Goal: Information Seeking & Learning: Learn about a topic

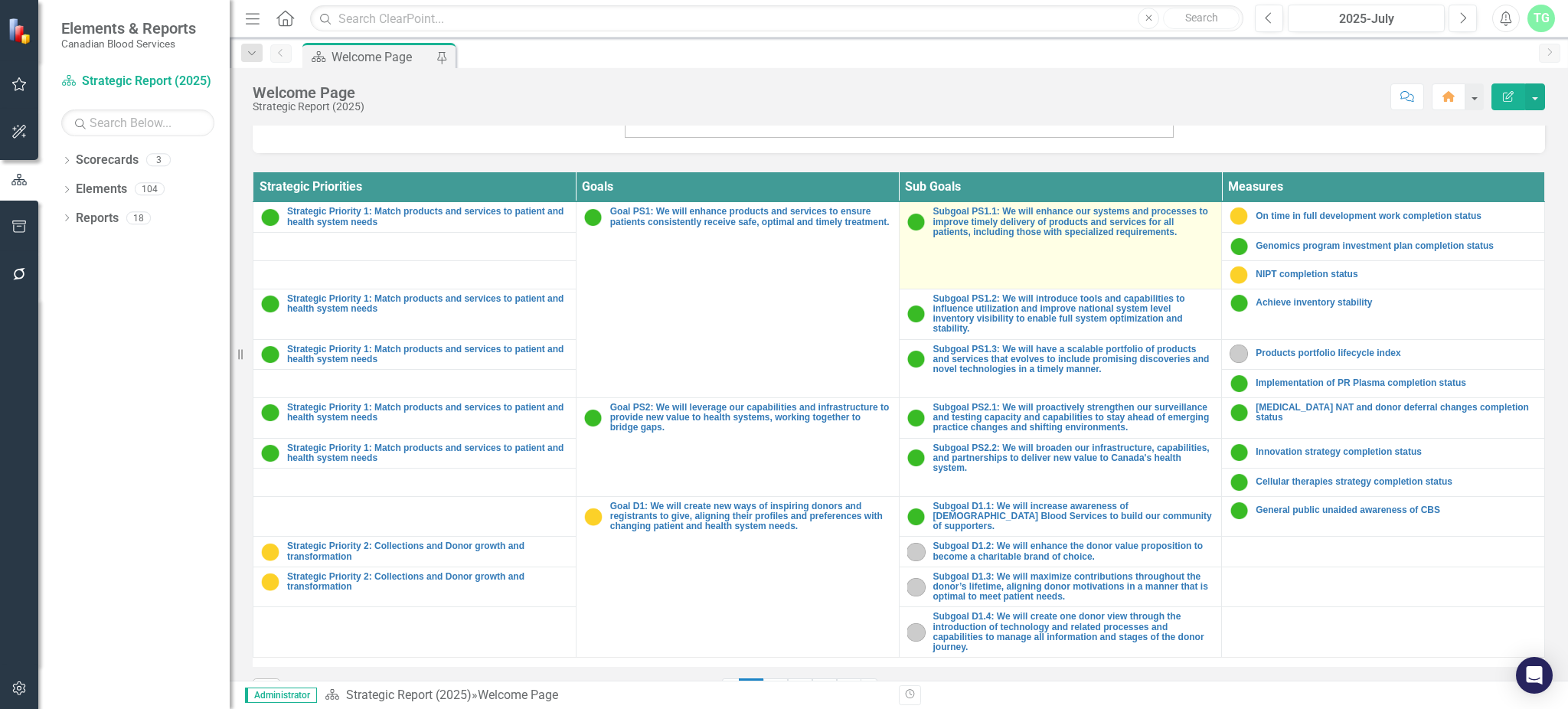
scroll to position [561, 0]
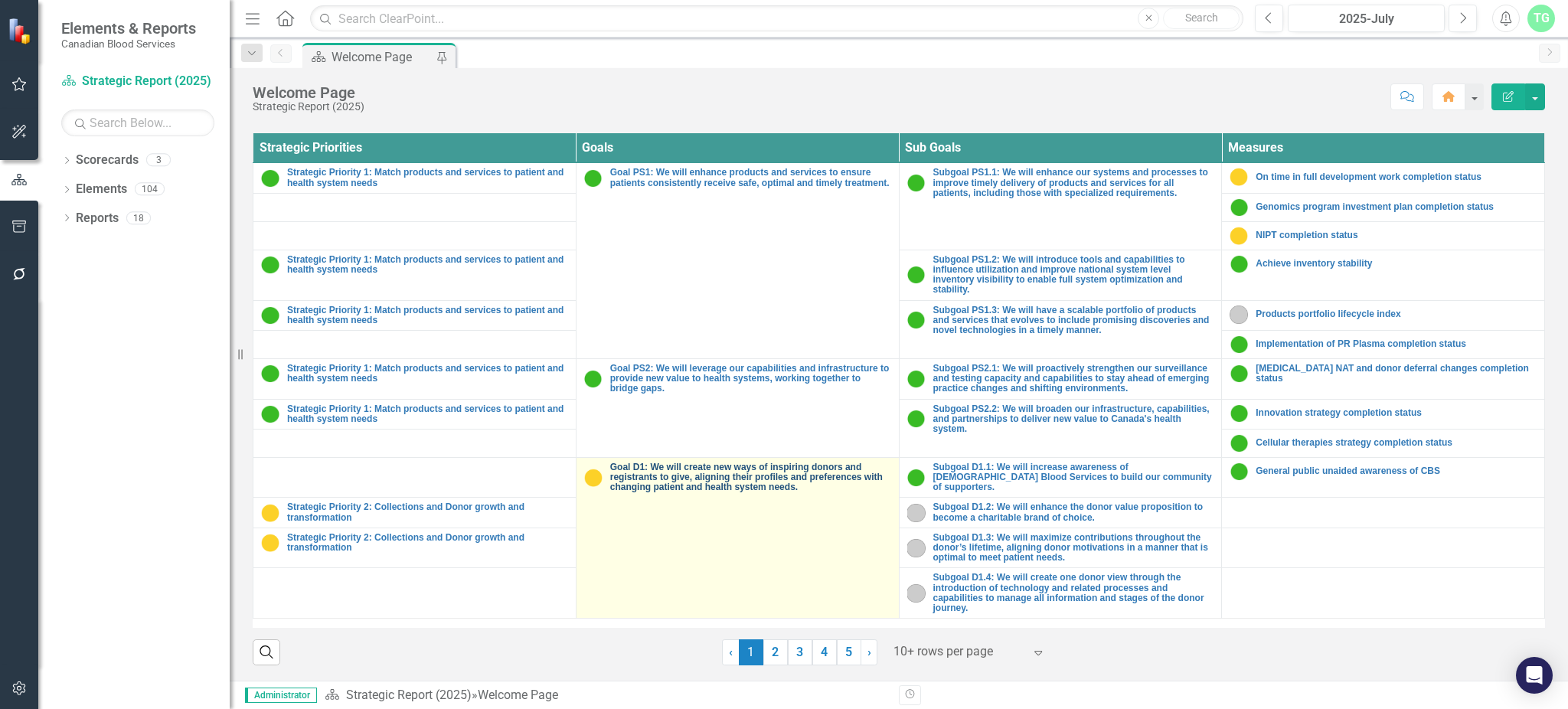
click at [725, 482] on link "Goal D1: We will create new ways of inspiring donors and registrants to give, a…" at bounding box center [751, 478] width 281 height 31
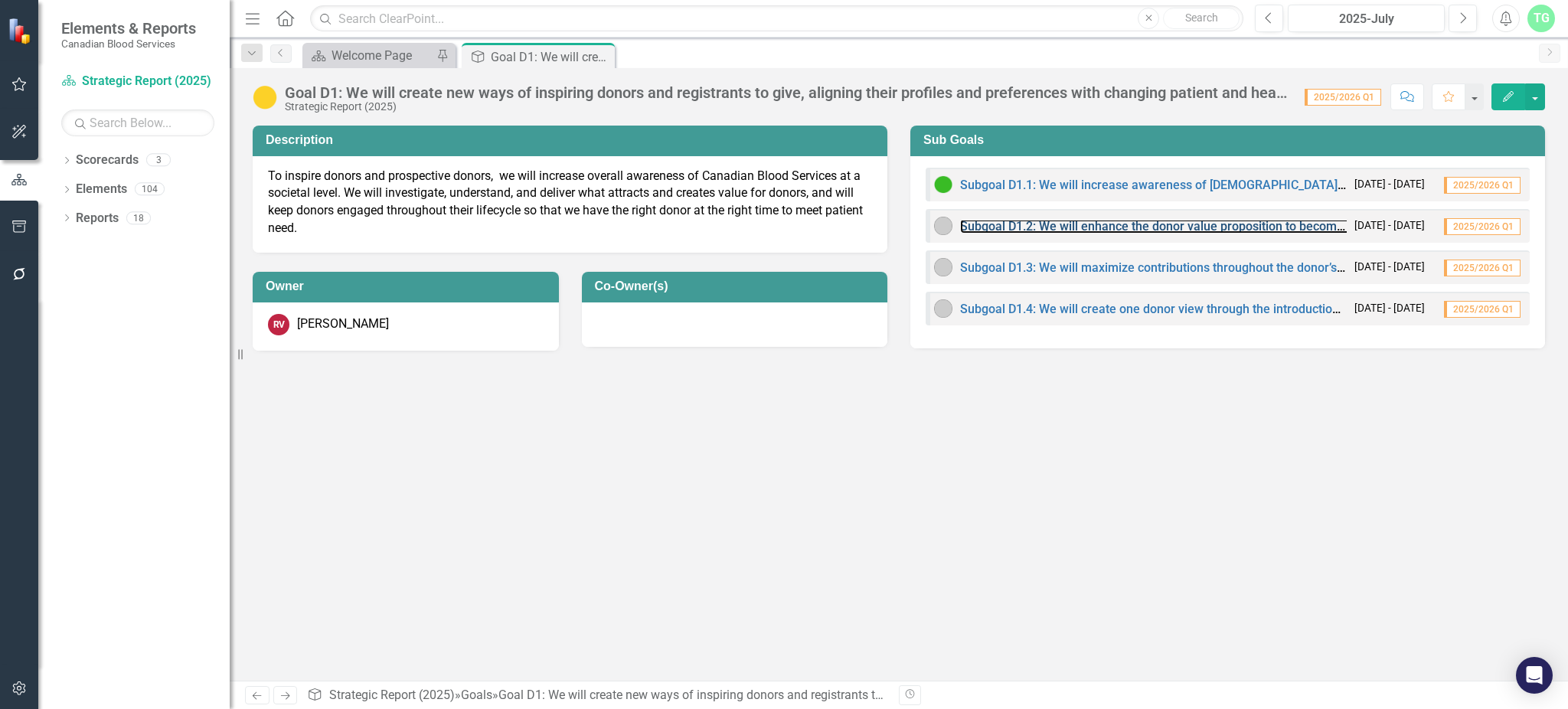
click at [1050, 231] on link "Subgoal D1.2: We will enhance the donor value proposition to become a charitabl…" at bounding box center [1232, 226] width 544 height 15
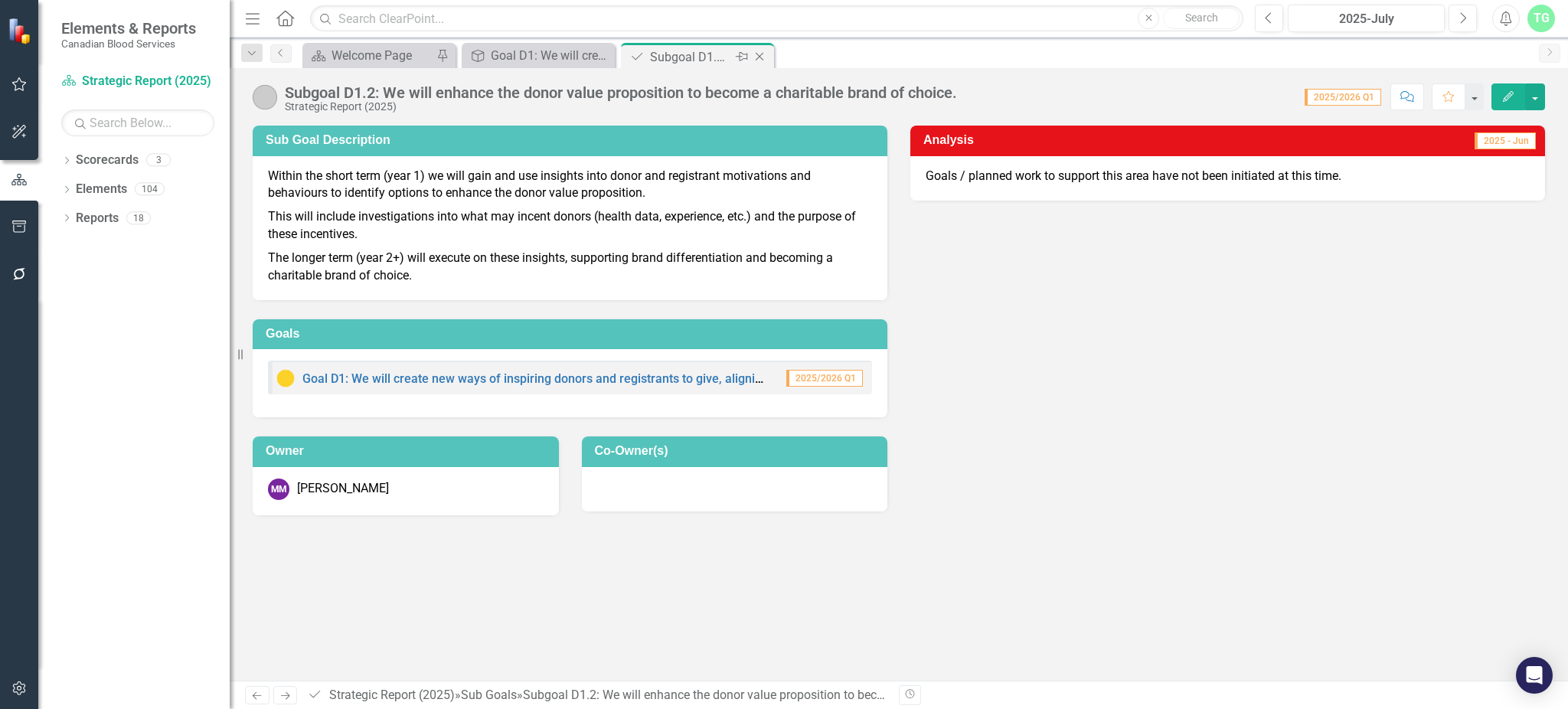
click at [757, 57] on icon "Close" at bounding box center [759, 56] width 16 height 12
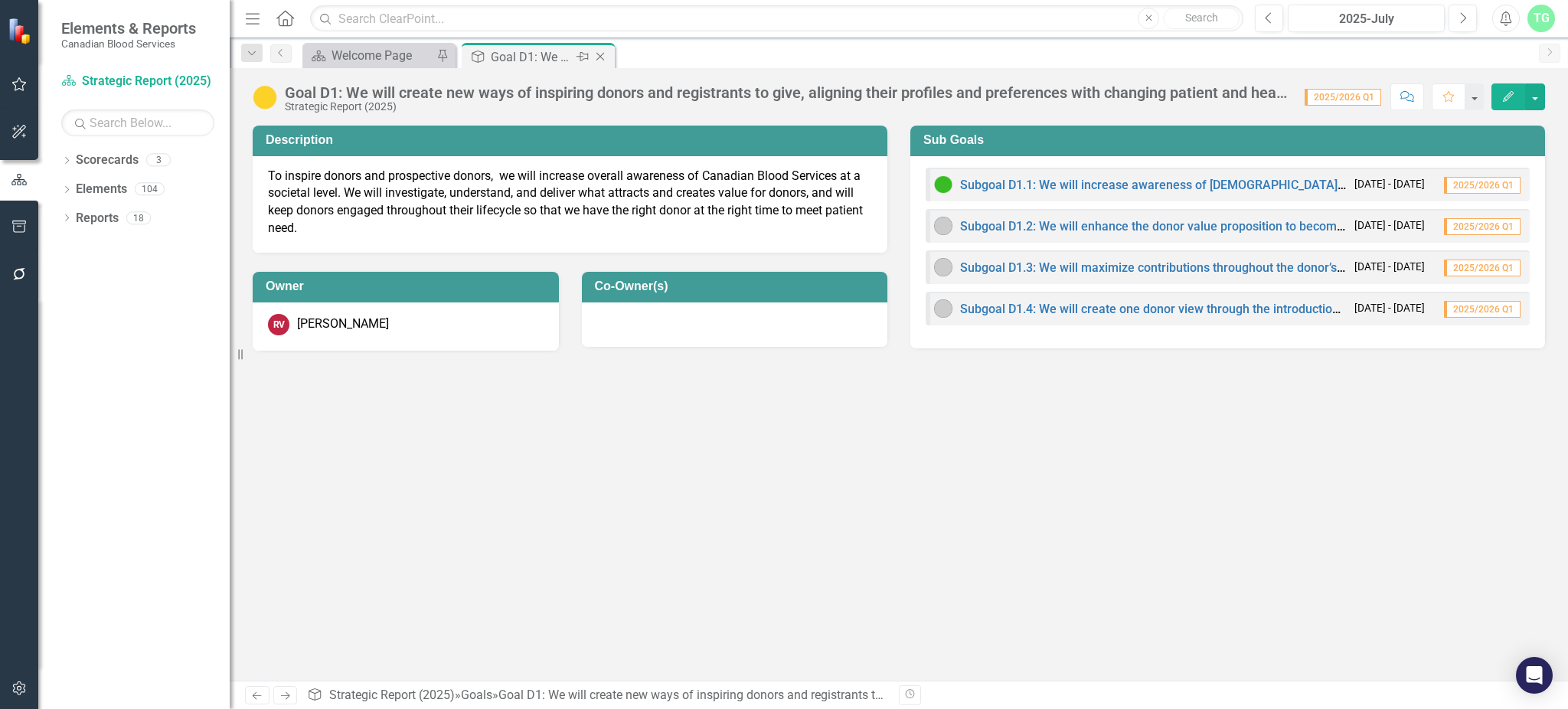
click at [603, 58] on icon "Close" at bounding box center [600, 56] width 16 height 12
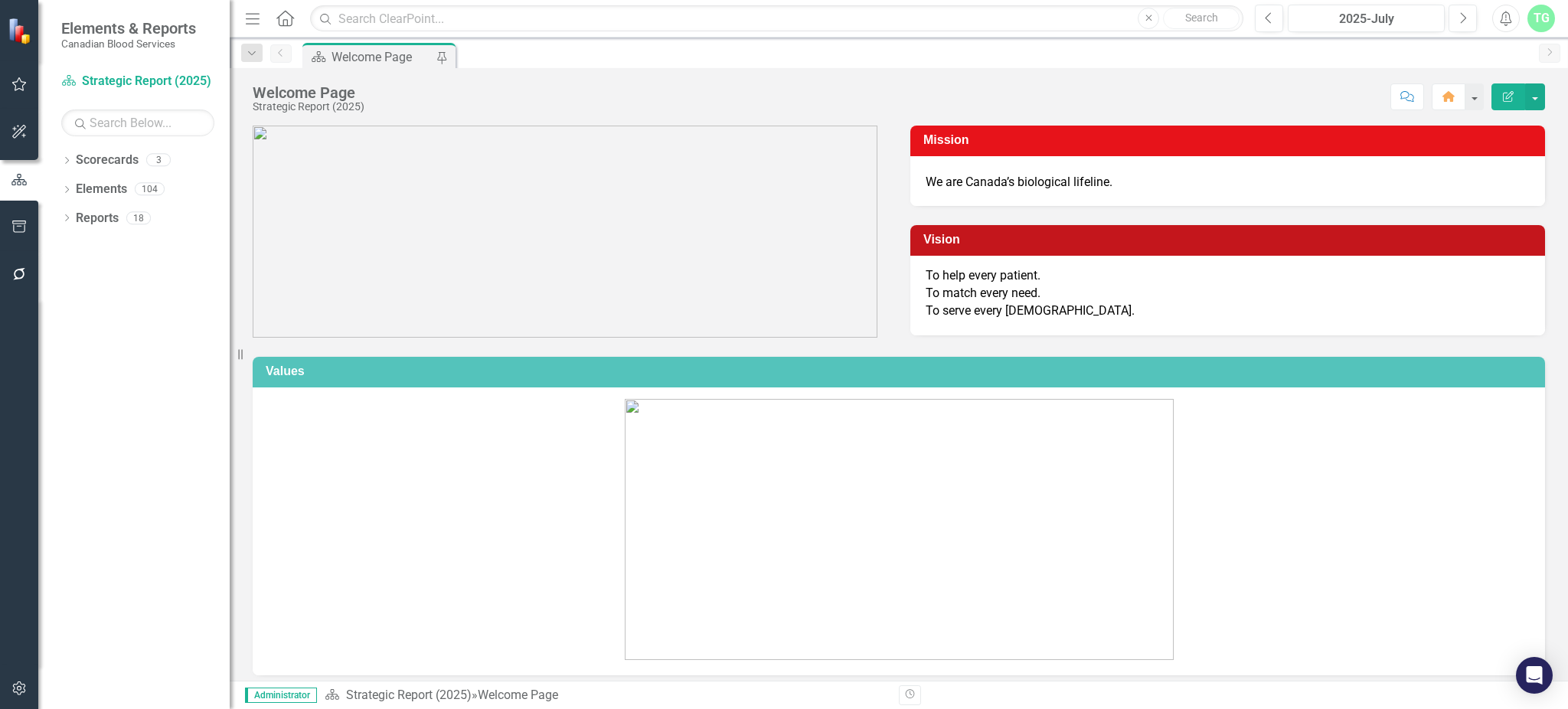
scroll to position [561, 0]
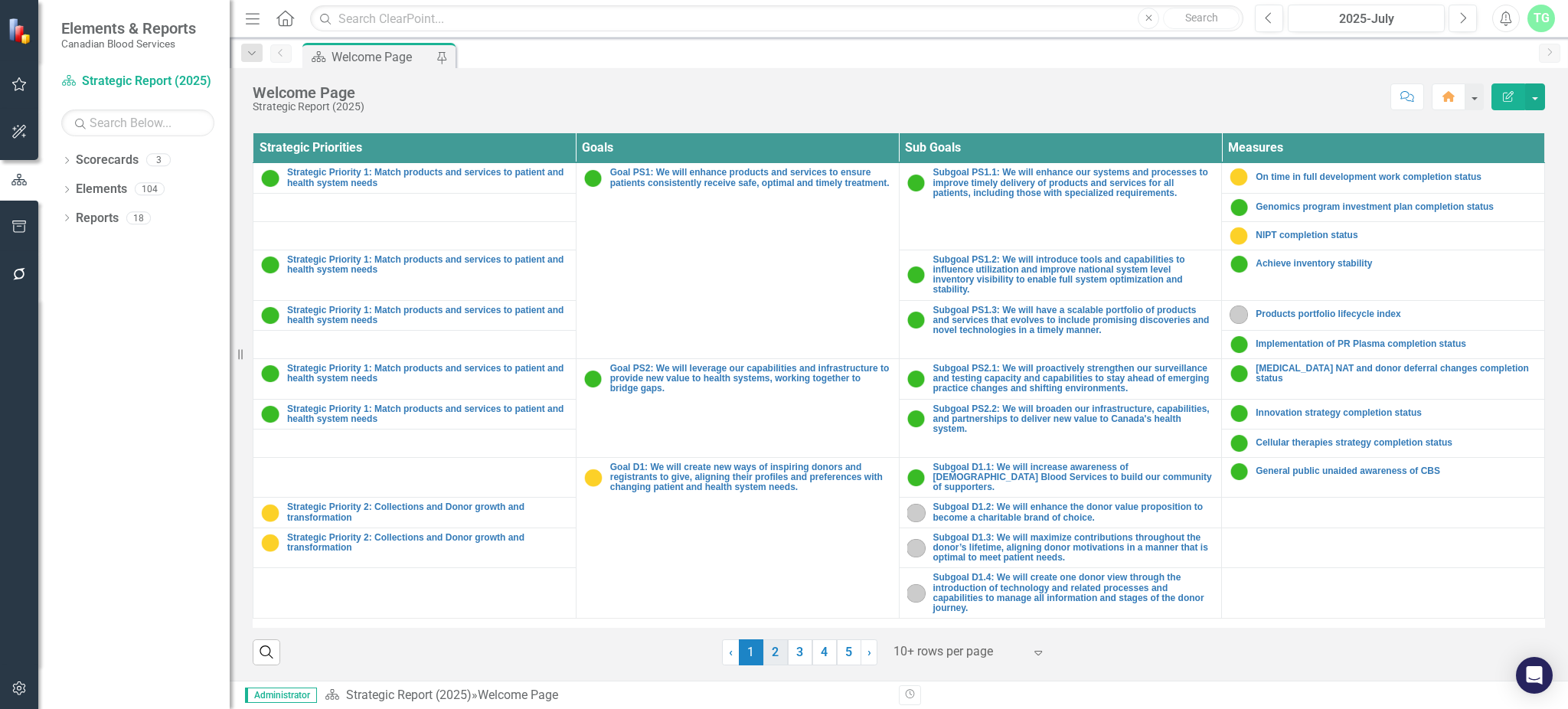
click at [770, 664] on link "2" at bounding box center [776, 653] width 25 height 26
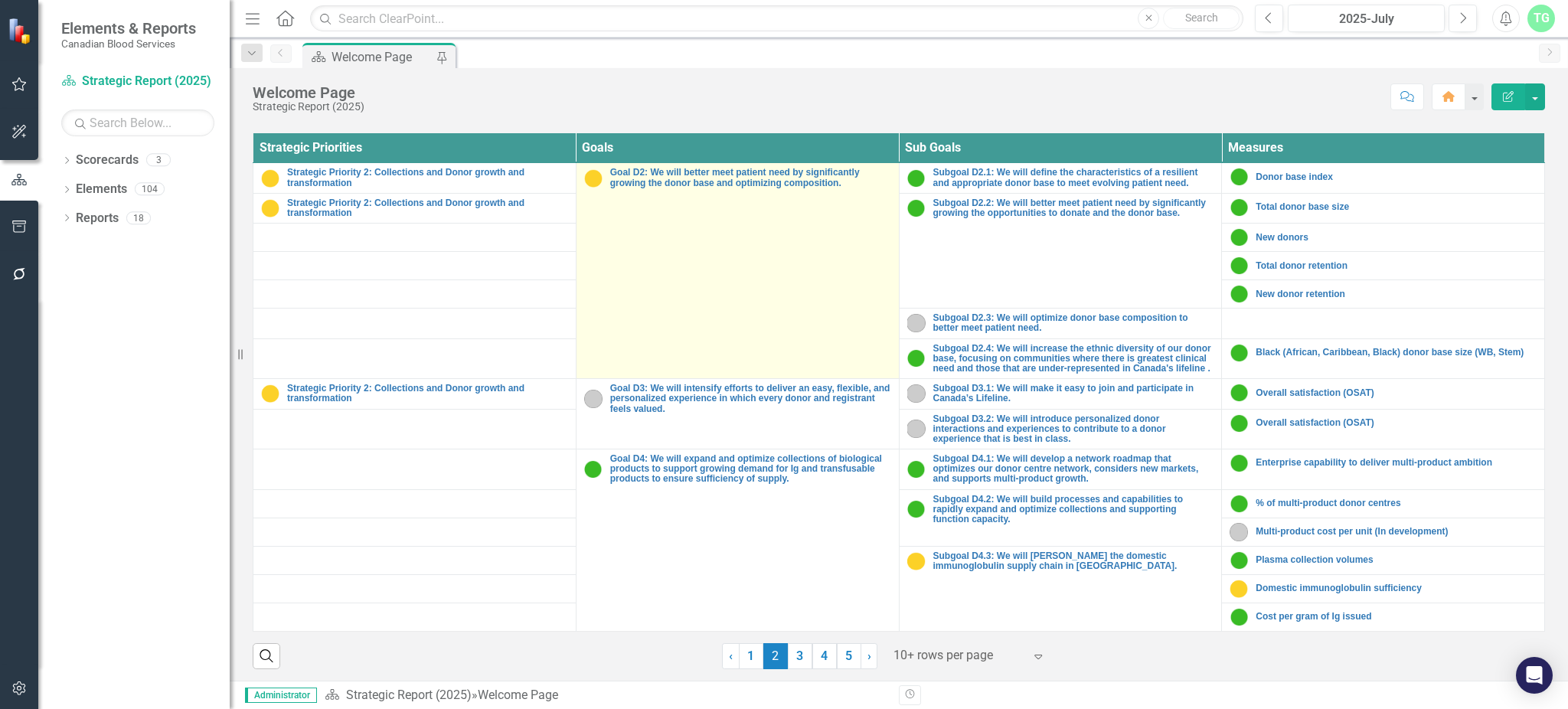
click at [700, 188] on td "Goal D2: We will better meet patient need by significantly growing the donor ba…" at bounding box center [737, 270] width 323 height 216
click at [701, 180] on link "Goal D2: We will better meet patient need by significantly growing the donor ba…" at bounding box center [751, 178] width 281 height 20
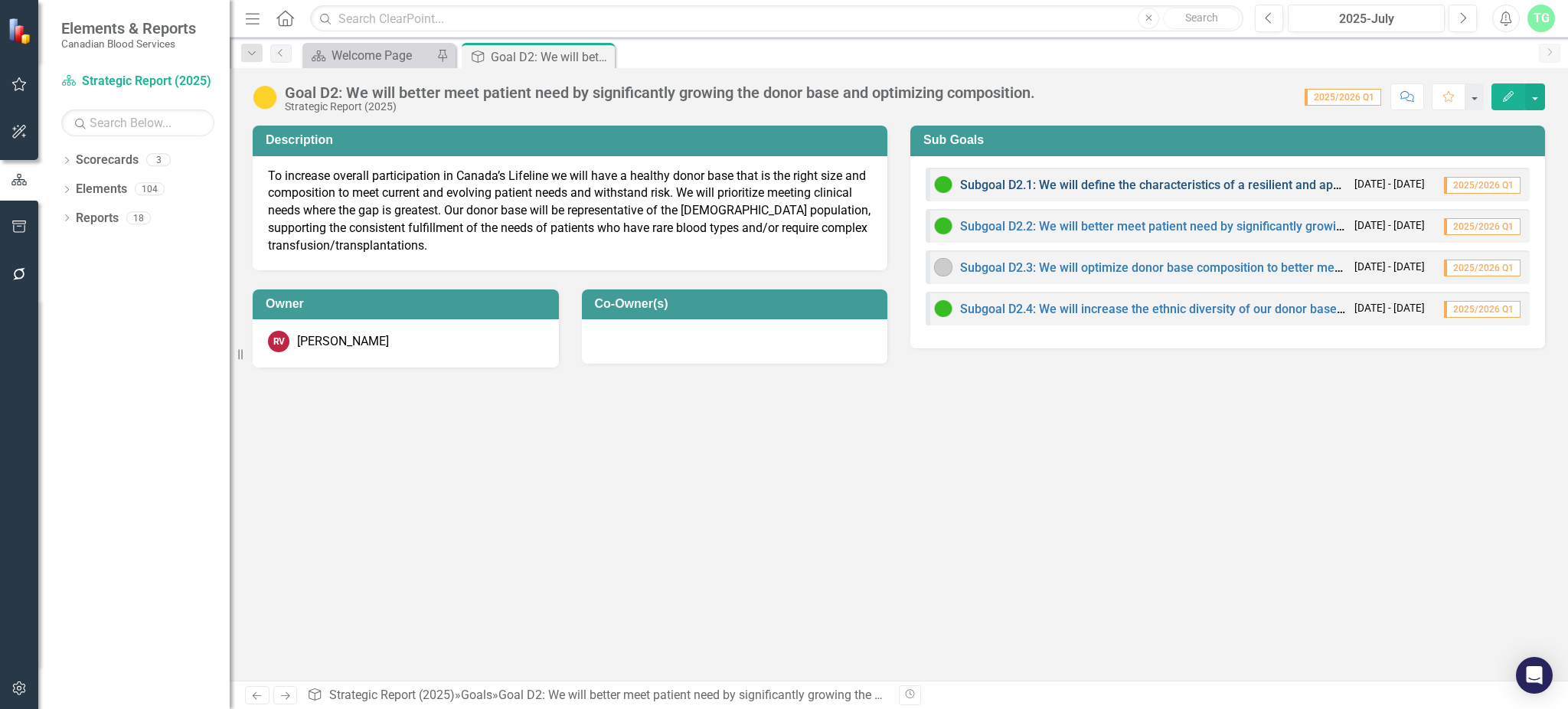
click at [1084, 182] on link "Subgoal D2.1: We will define the characteristics of a resilient and appropriate…" at bounding box center [1289, 185] width 658 height 15
